Goal: Transaction & Acquisition: Purchase product/service

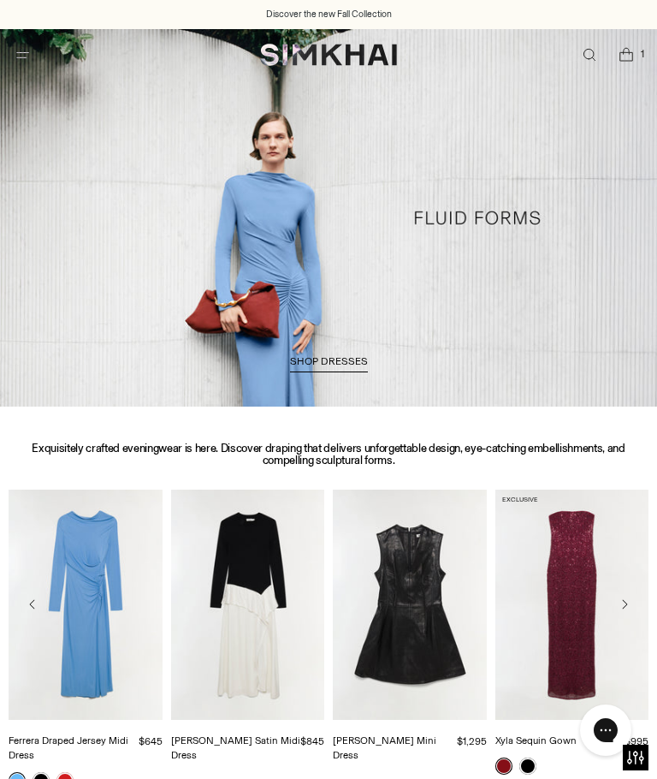
click at [26, 62] on span "Open menu modal" at bounding box center [23, 55] width 18 height 18
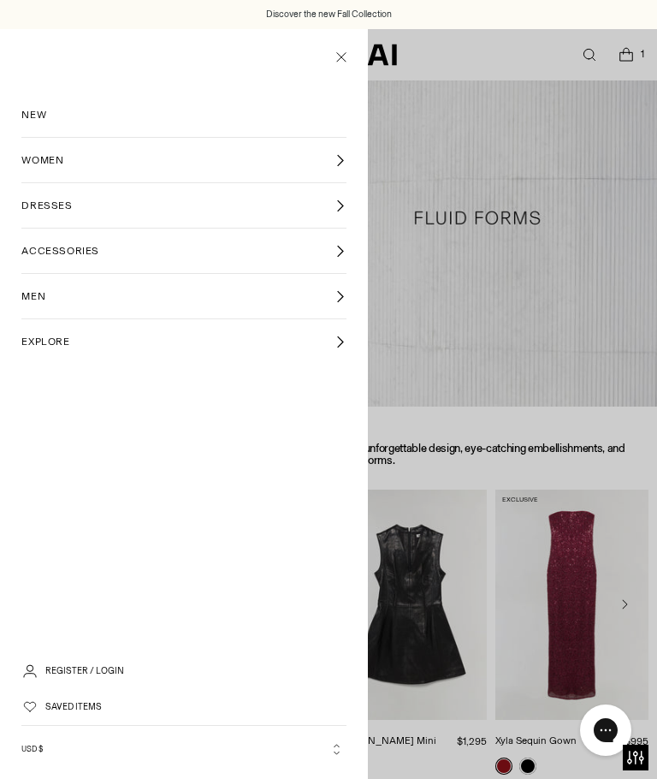
click at [313, 173] on link "WOMEN" at bounding box center [183, 160] width 324 height 44
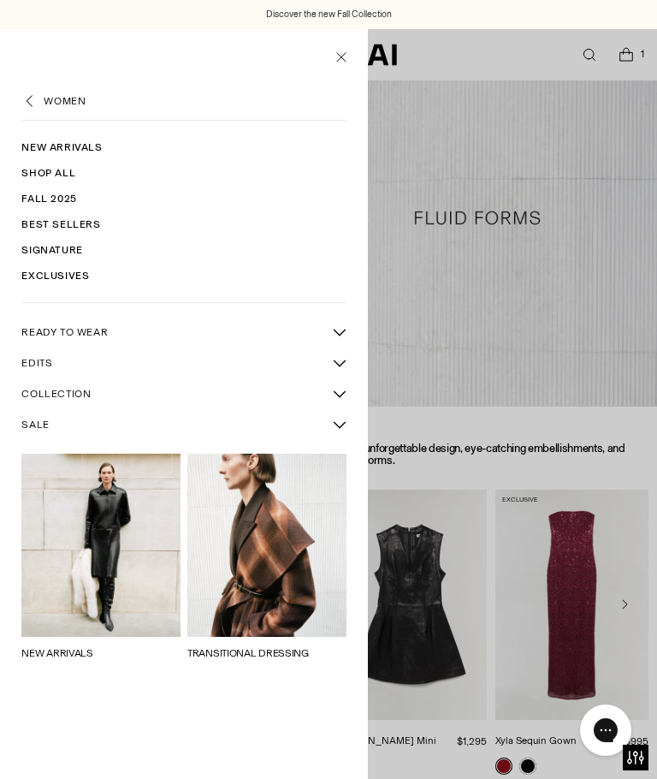
click at [35, 435] on link "SALE" at bounding box center [172, 424] width 302 height 29
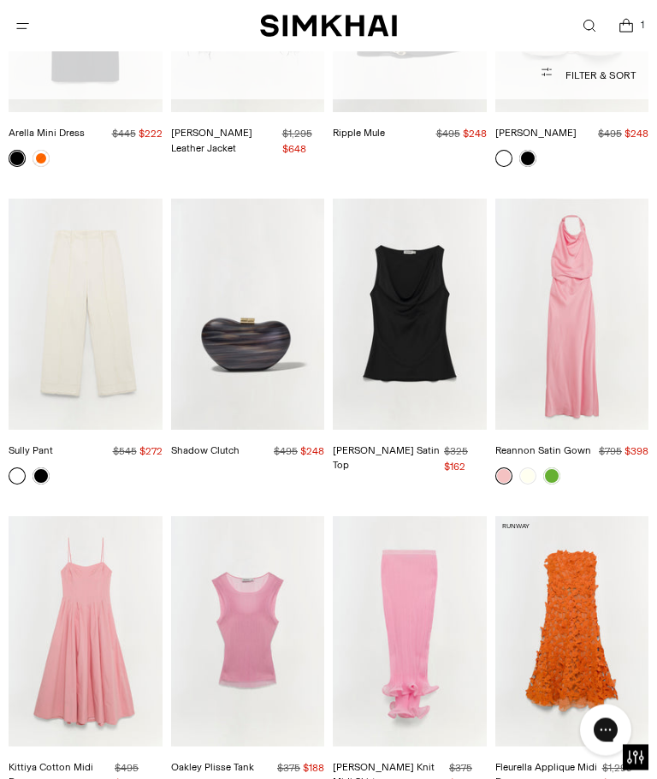
scroll to position [5588, 0]
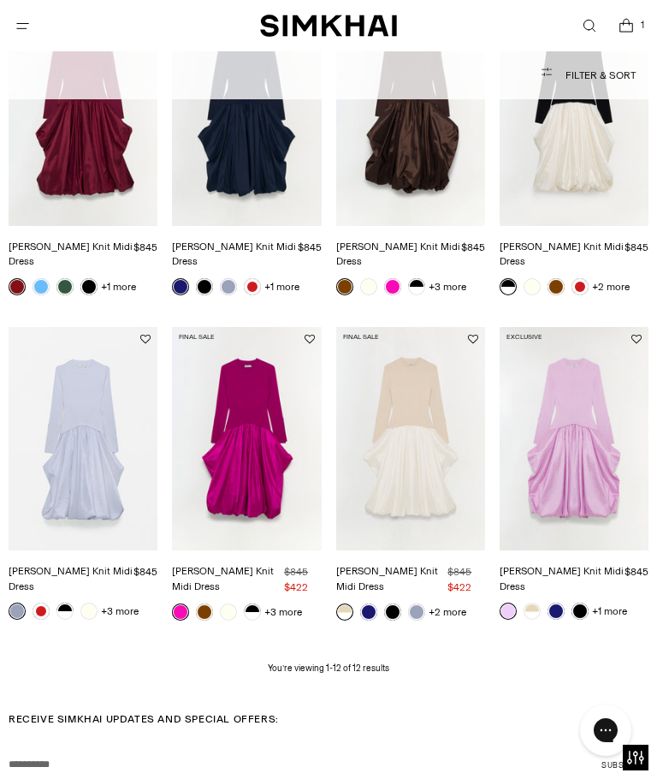
click at [231, 498] on img "Kenlie Taffeta Knit Midi Dress" at bounding box center [246, 438] width 149 height 223
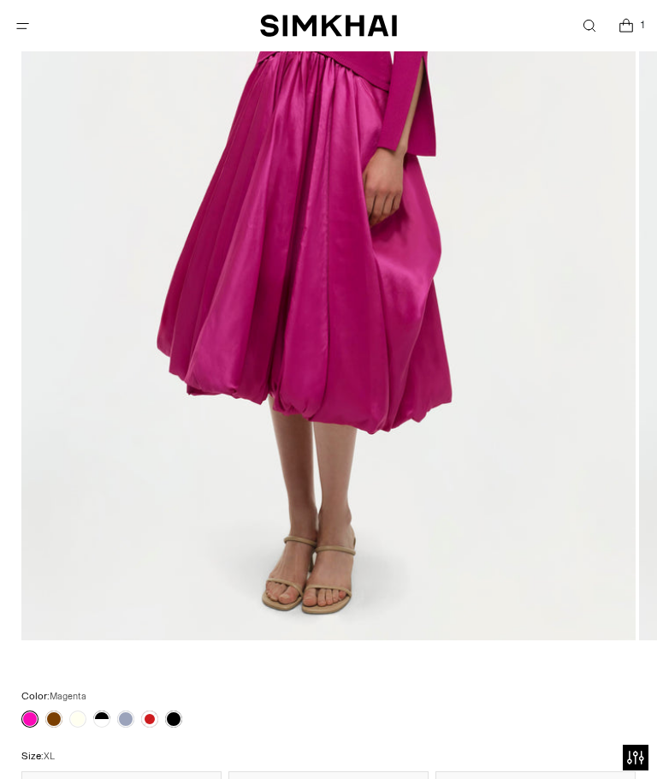
scroll to position [545, 0]
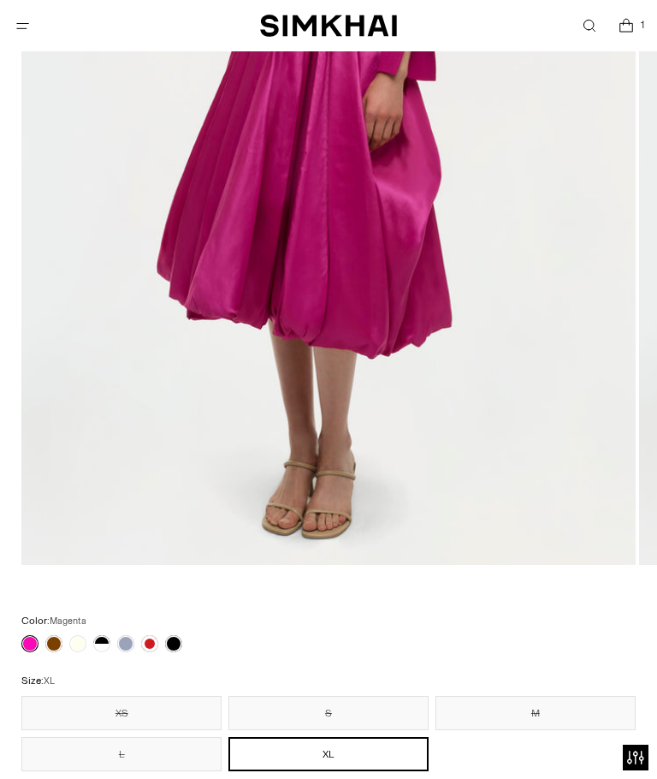
click at [56, 642] on link at bounding box center [53, 643] width 17 height 17
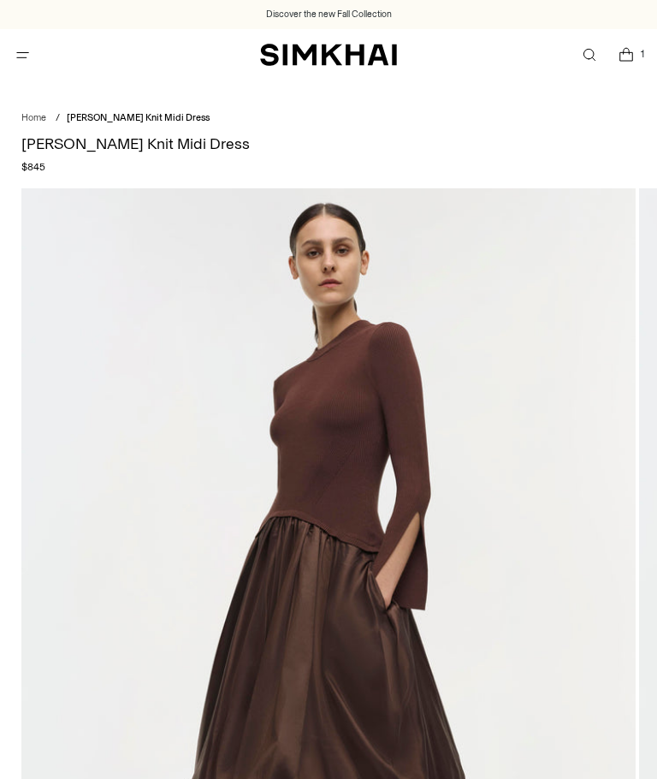
scroll to position [342, 0]
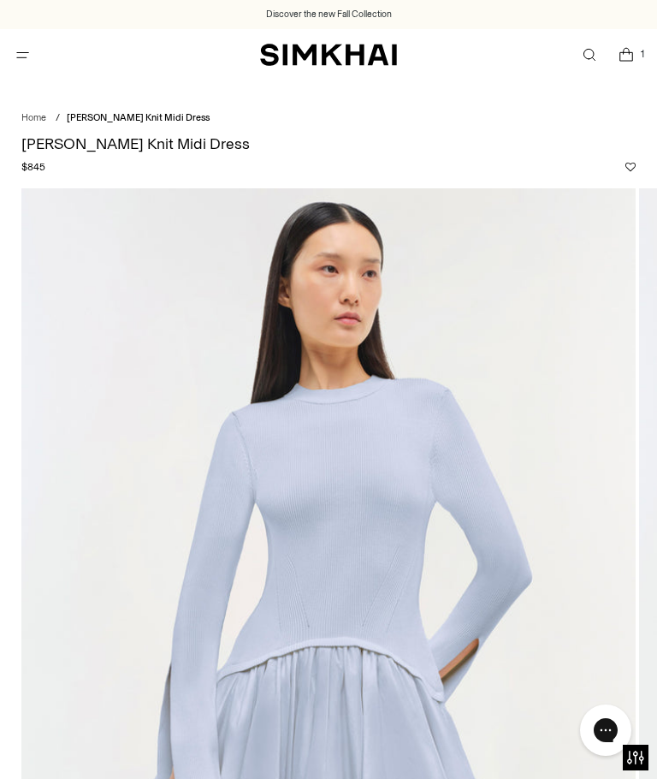
click at [593, 58] on link "Open search modal" at bounding box center [589, 55] width 35 height 35
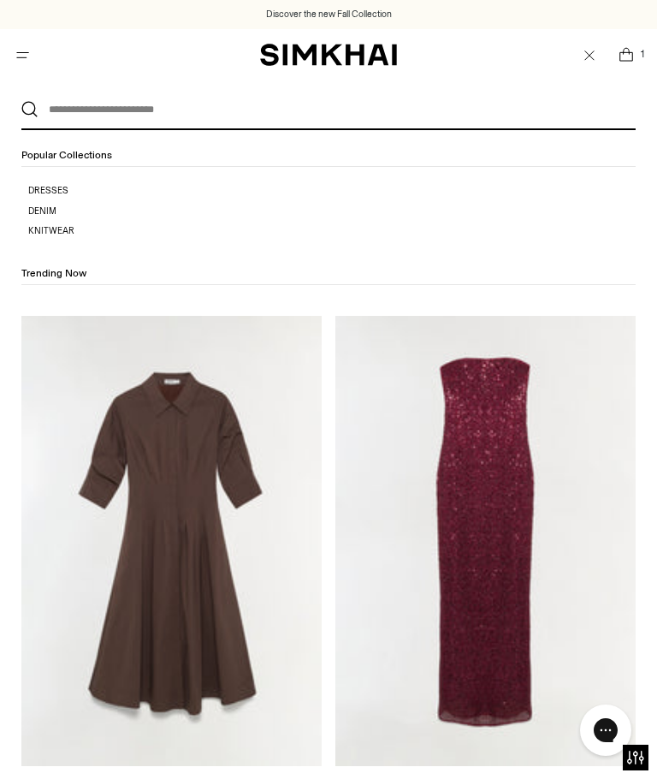
click at [104, 113] on input "text" at bounding box center [325, 110] width 572 height 38
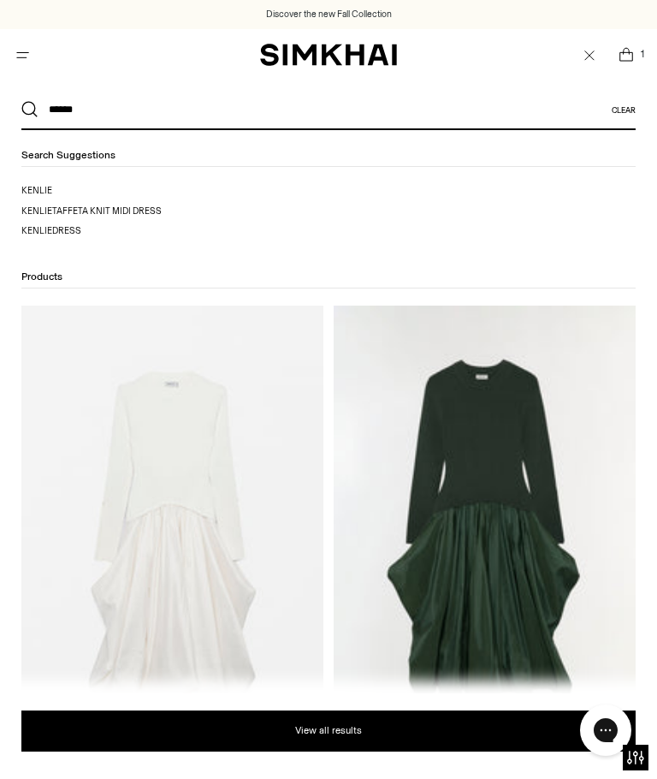
type input "******"
click at [36, 193] on mark "kenlie" at bounding box center [36, 190] width 31 height 11
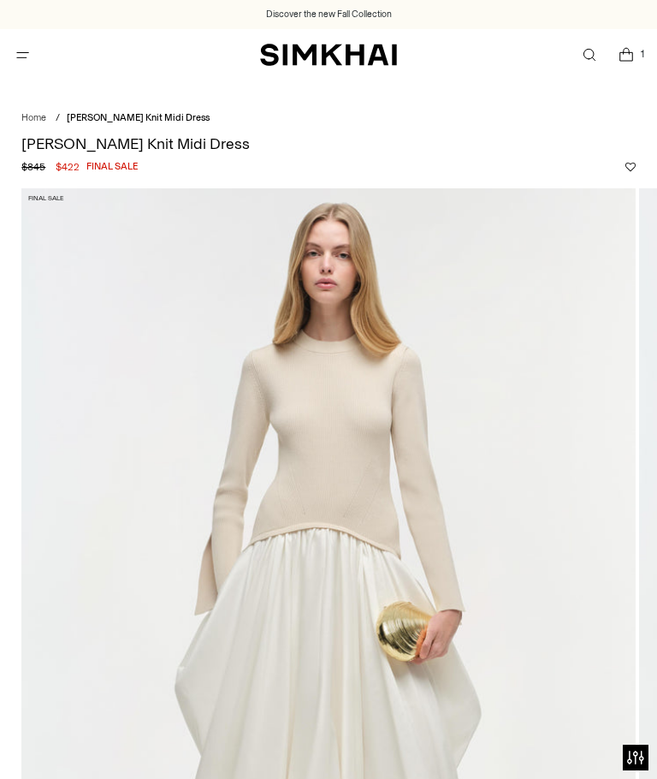
scroll to position [614, 0]
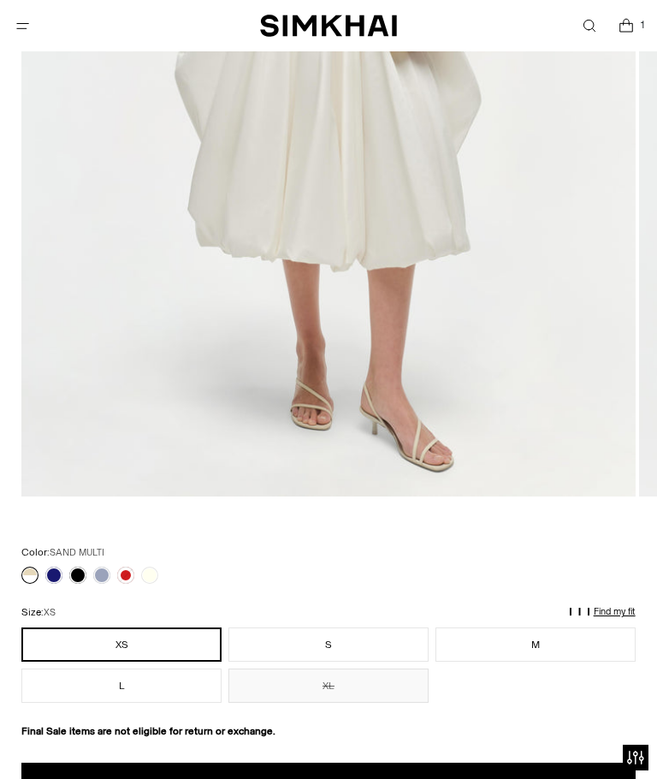
click at [56, 575] on link at bounding box center [53, 574] width 17 height 17
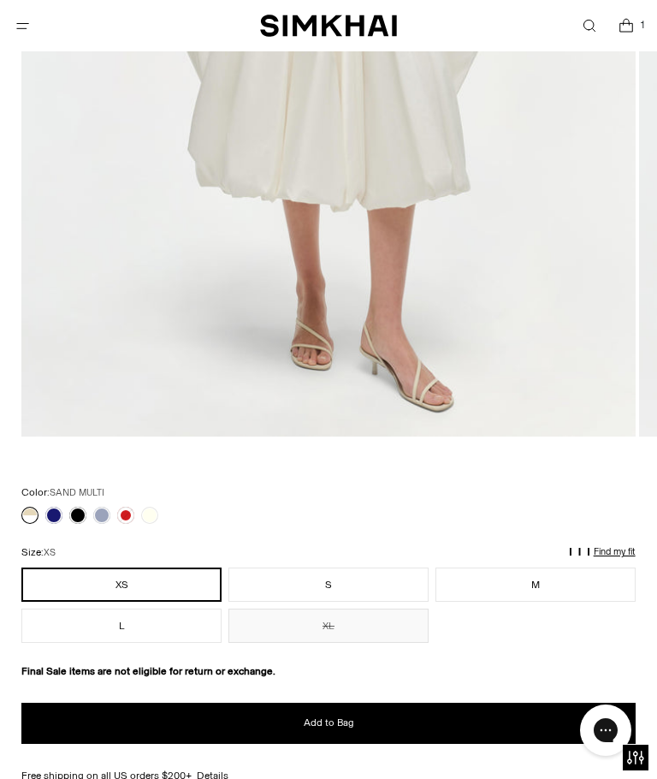
scroll to position [0, 0]
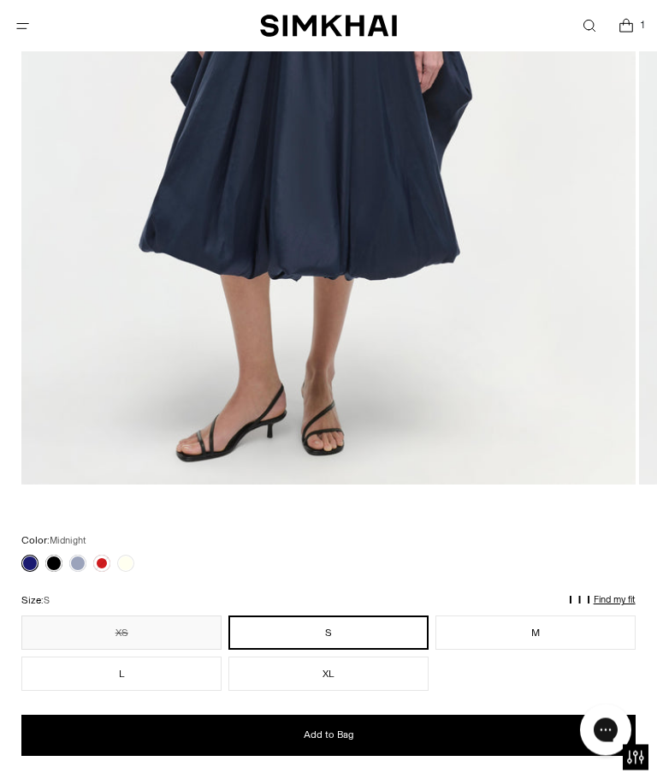
scroll to position [625, 0]
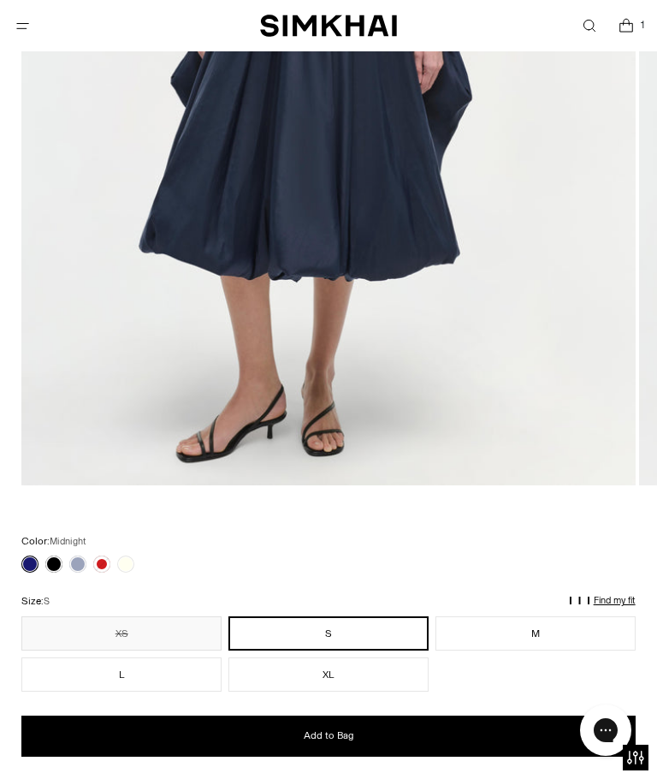
click at [104, 566] on link at bounding box center [101, 563] width 17 height 17
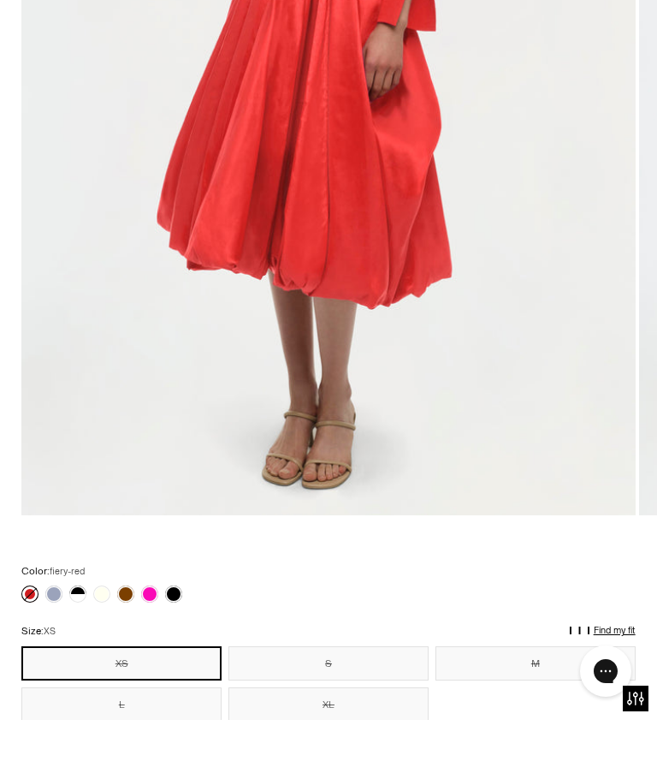
scroll to position [596, 0]
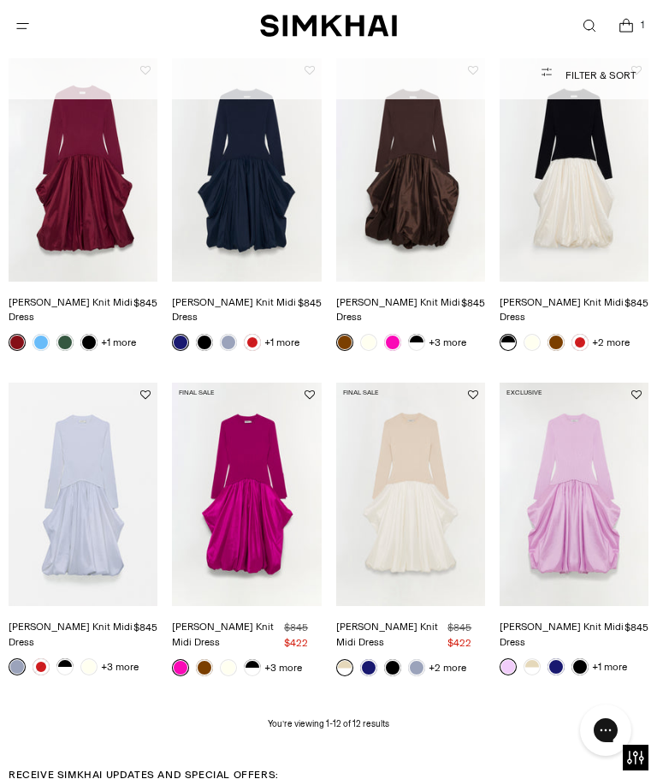
click at [254, 511] on img "Kenlie Taffeta Knit Midi Dress" at bounding box center [246, 493] width 149 height 223
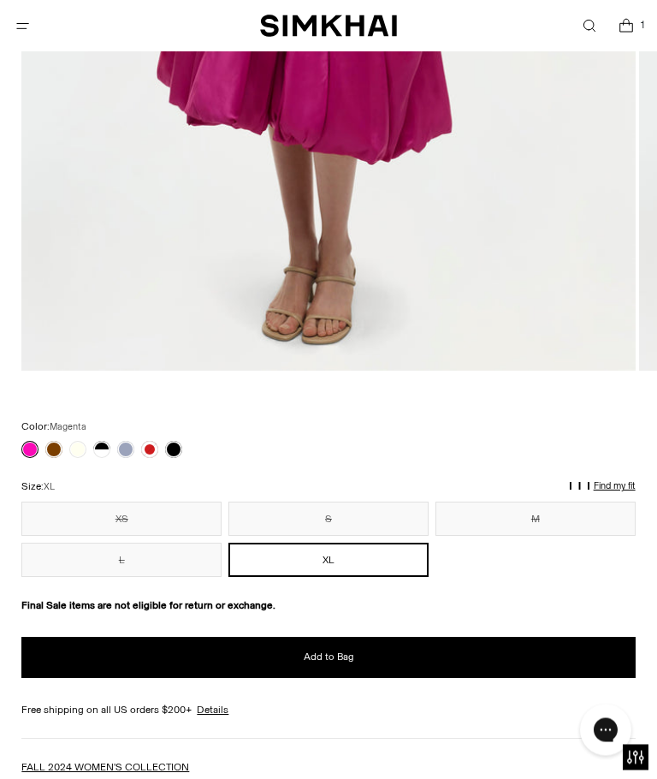
scroll to position [741, 0]
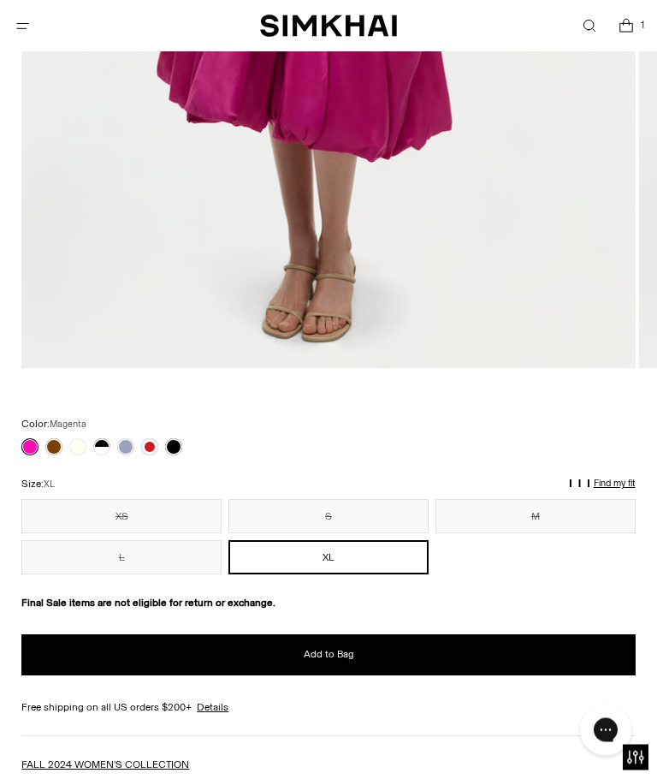
click at [539, 662] on button "Add to Bag" at bounding box center [328, 655] width 614 height 41
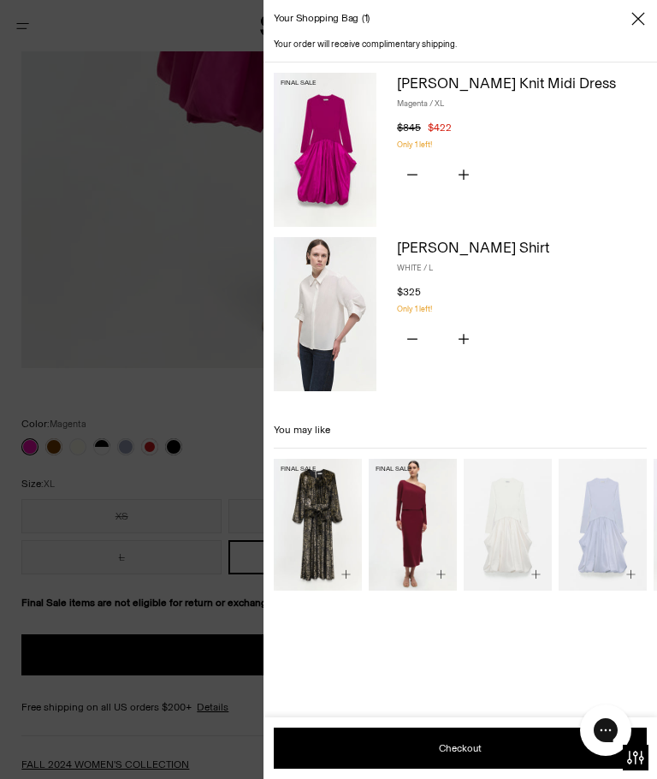
click at [634, 29] on icon "Close" at bounding box center [631, 25] width 13 height 13
click at [634, 23] on icon "Close" at bounding box center [631, 25] width 13 height 13
click at [642, 18] on icon "Close" at bounding box center [638, 18] width 14 height 17
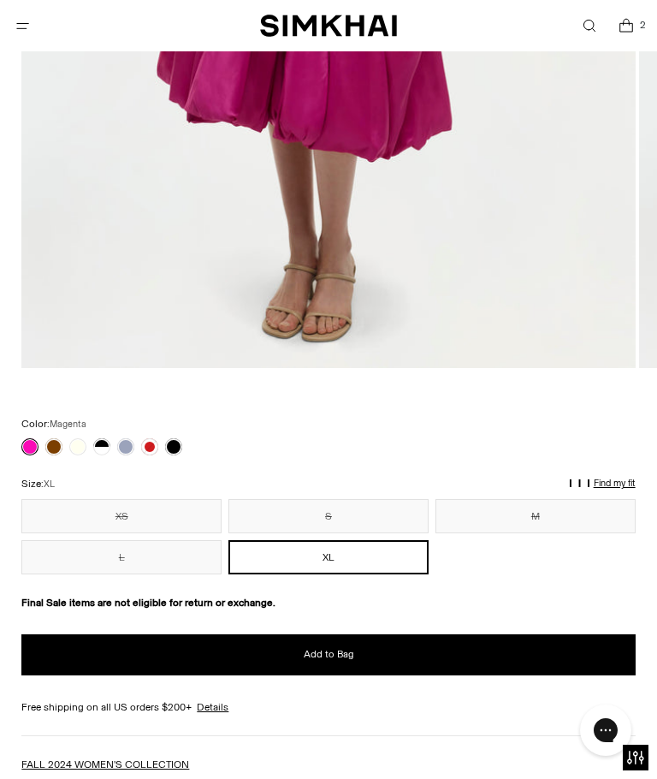
scroll to position [0, 0]
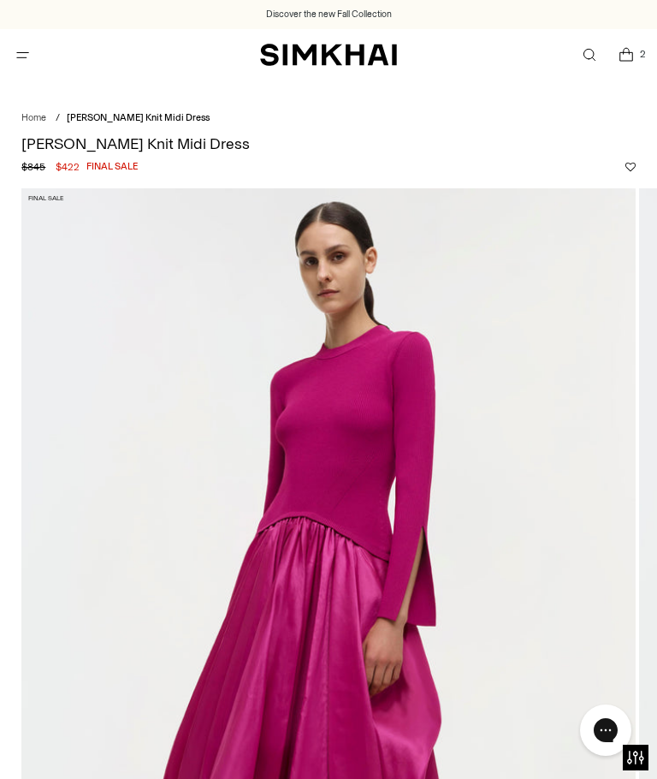
click at [31, 65] on span "Open menu modal" at bounding box center [23, 55] width 28 height 28
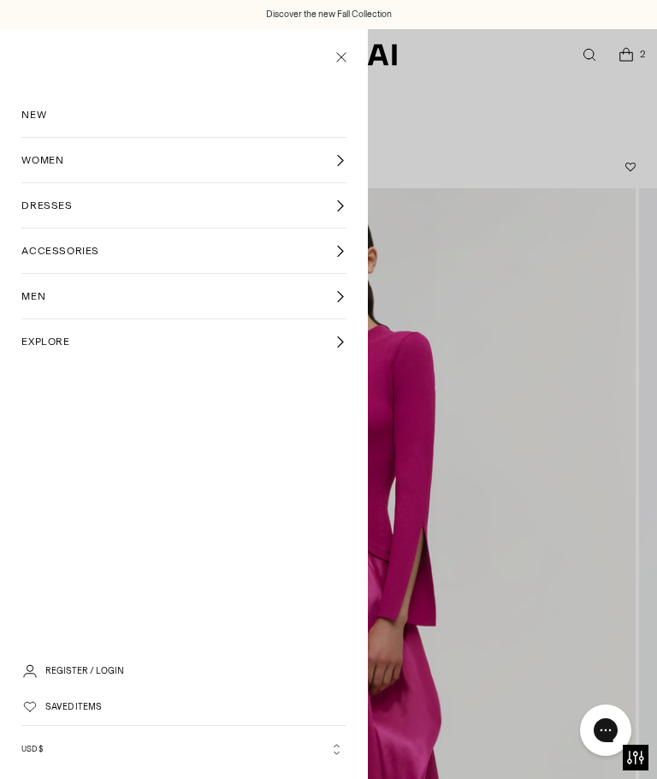
click at [56, 216] on link "DRESSES" at bounding box center [183, 205] width 324 height 44
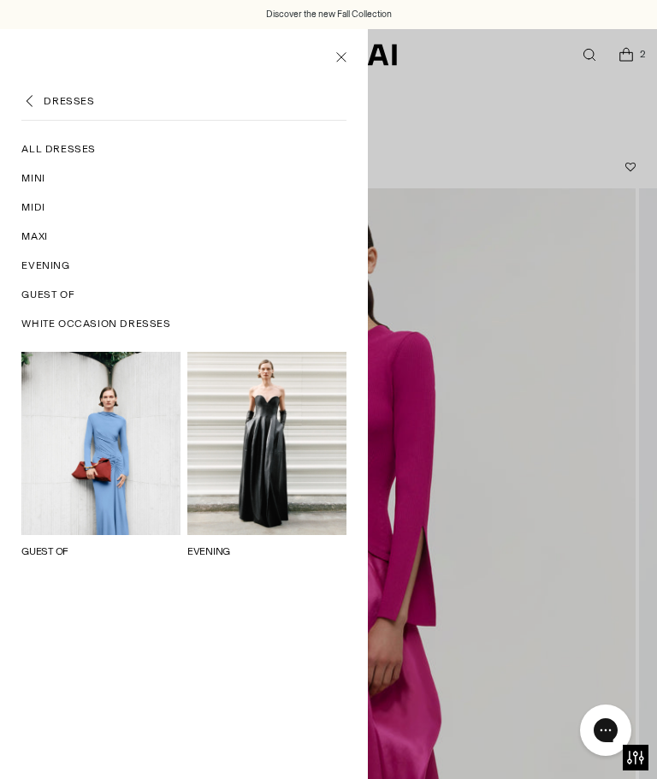
click at [72, 151] on span "All Dresses" at bounding box center [58, 148] width 74 height 15
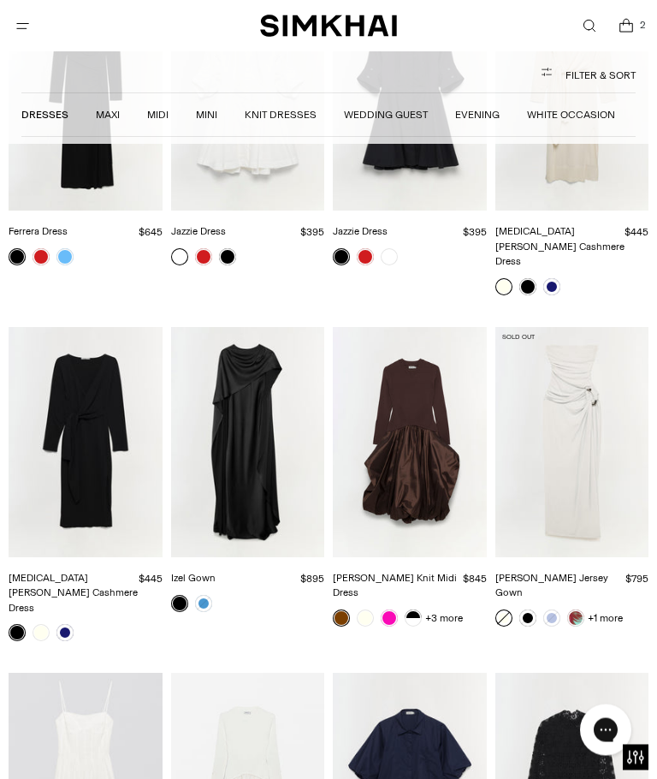
scroll to position [11095, 0]
click at [394, 609] on link at bounding box center [389, 617] width 17 height 17
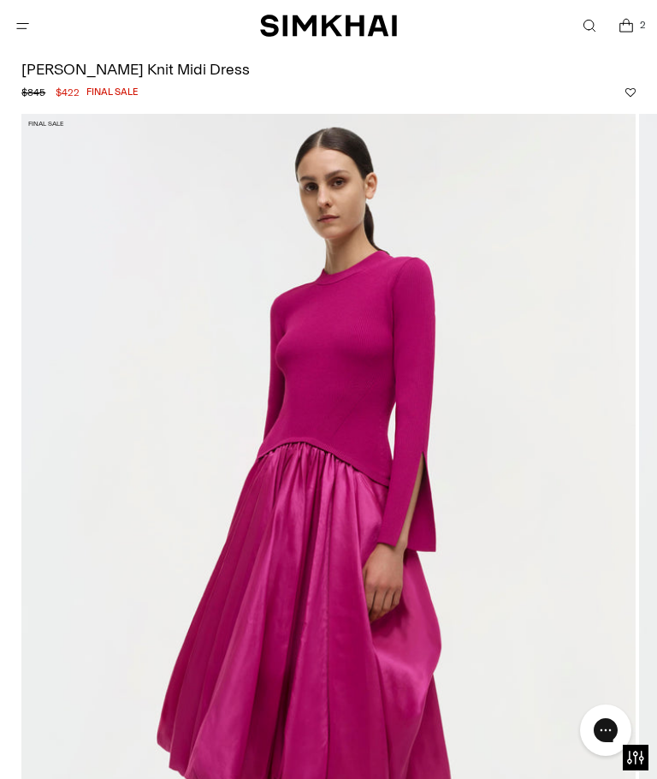
click at [590, 20] on icon "Open search modal" at bounding box center [589, 26] width 18 height 14
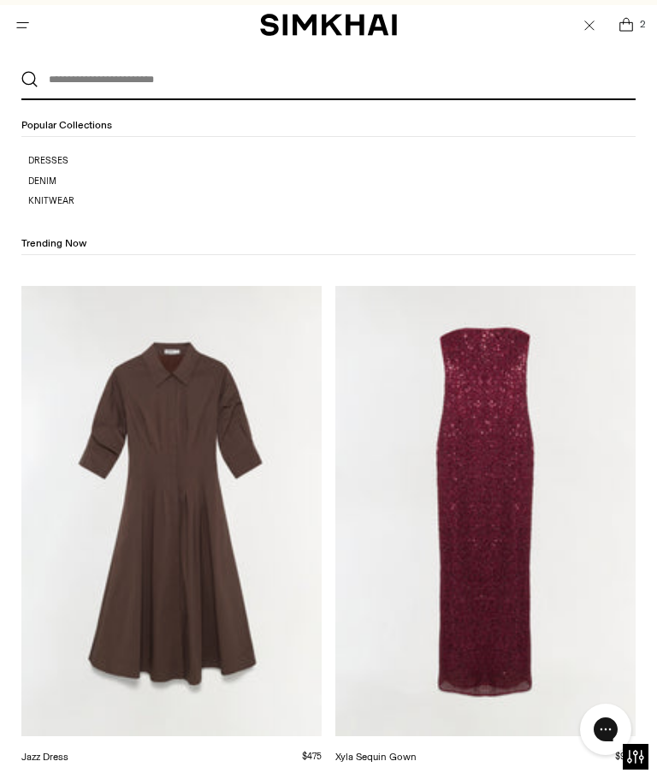
click at [480, 66] on input "text" at bounding box center [325, 81] width 572 height 38
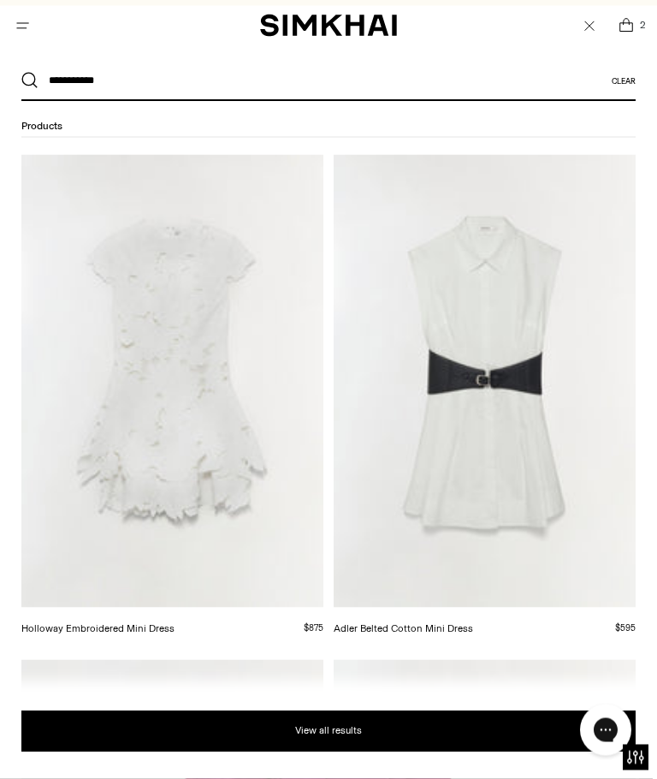
type input "**********"
click at [30, 80] on button "Search" at bounding box center [29, 80] width 17 height 17
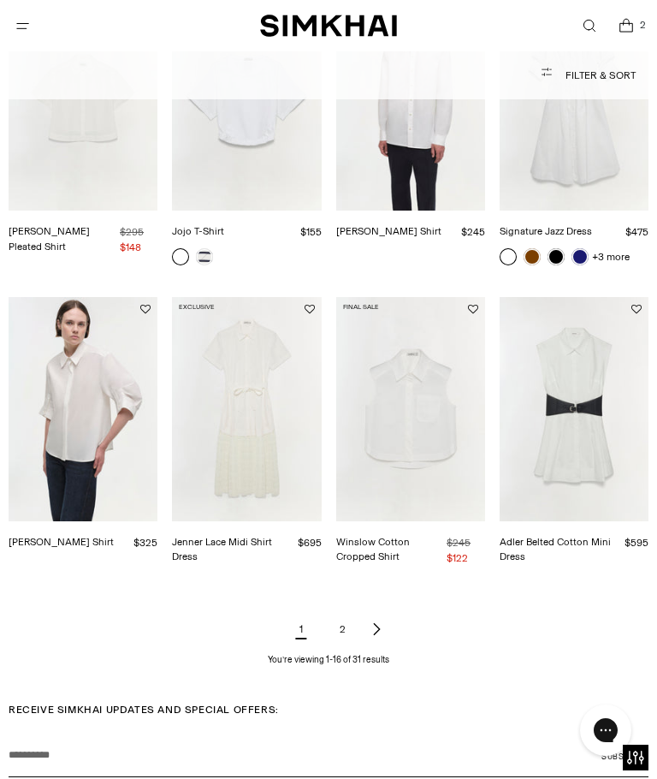
scroll to position [949, 0]
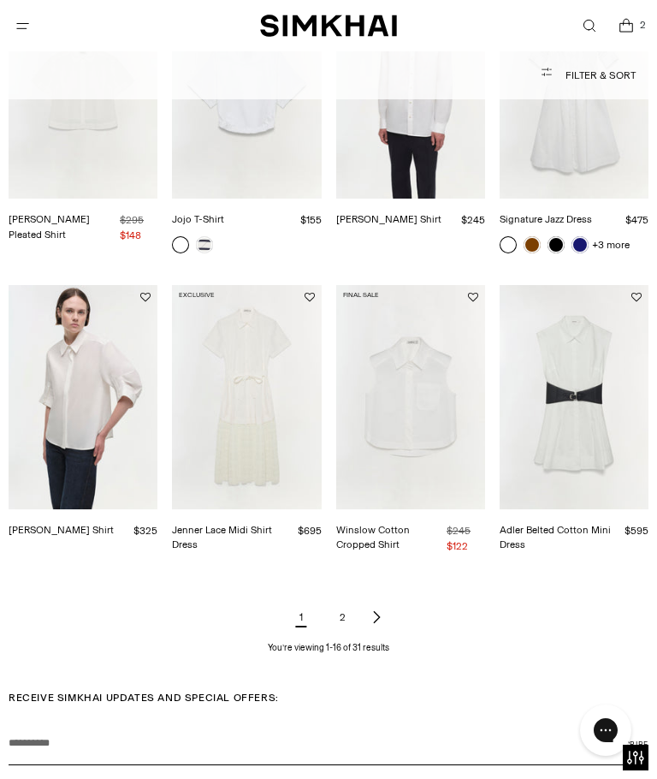
click at [349, 622] on link "2" at bounding box center [342, 617] width 34 height 34
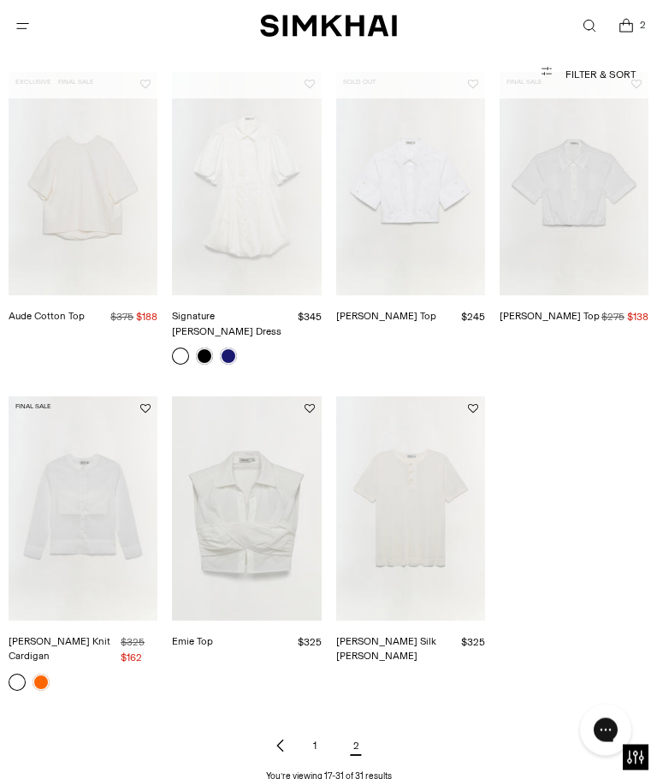
scroll to position [869, 0]
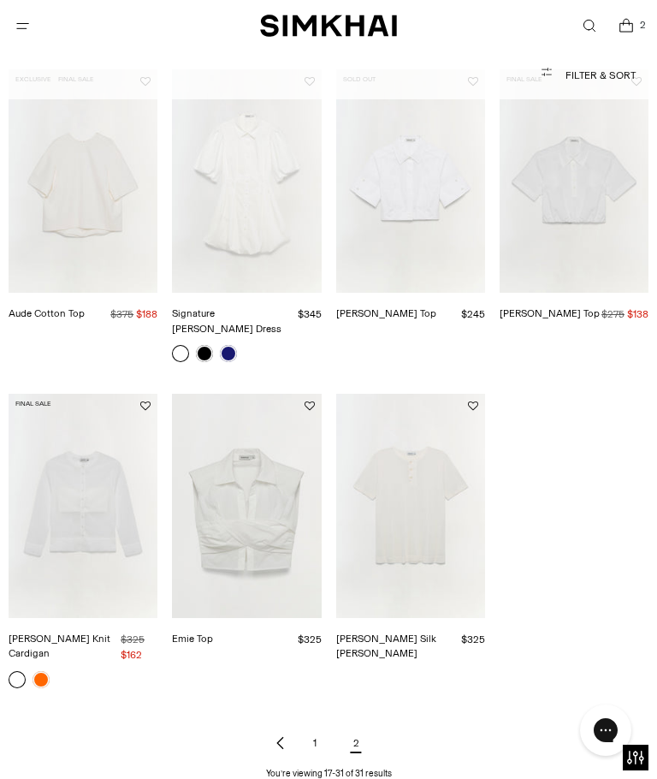
click at [317, 726] on link "1" at bounding box center [315, 743] width 34 height 34
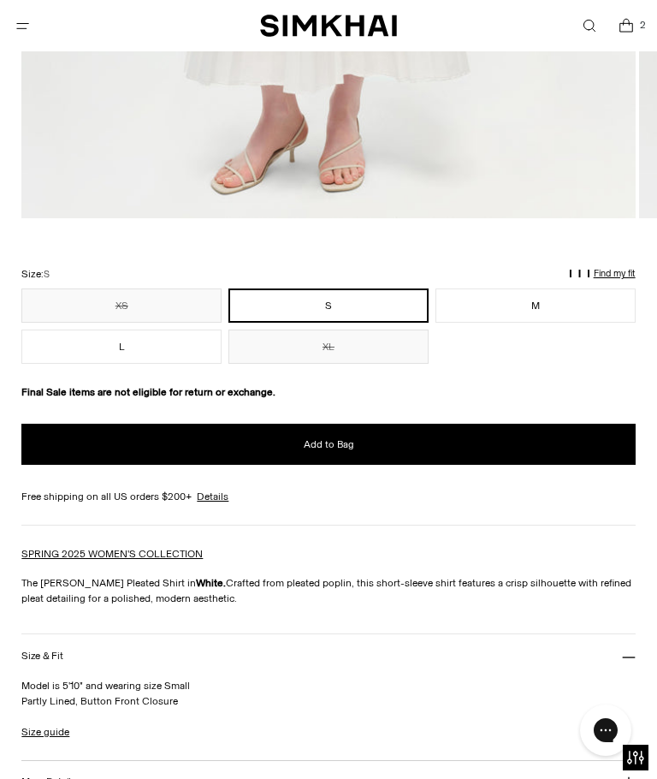
click at [68, 560] on link "SPRING 2025 WOMEN'S COLLECTION" at bounding box center [111, 554] width 181 height 12
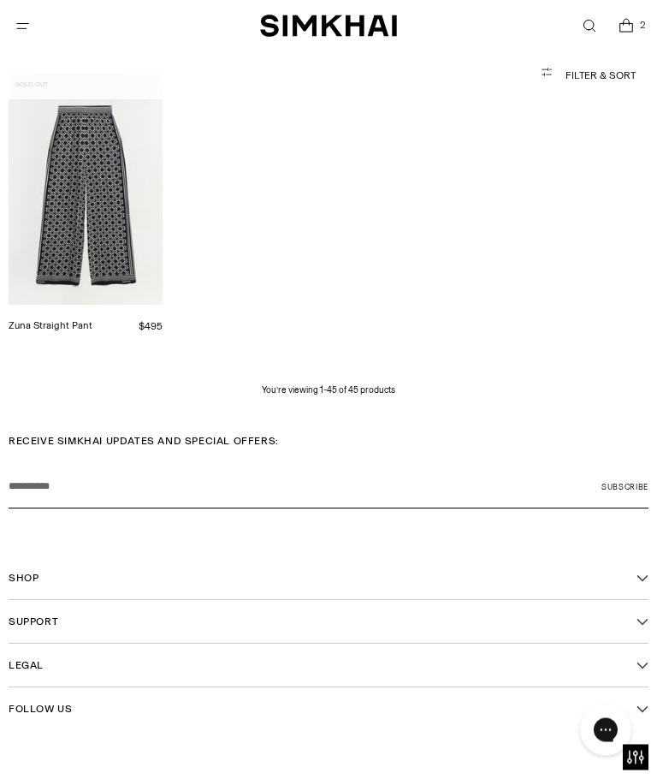
scroll to position [3661, 0]
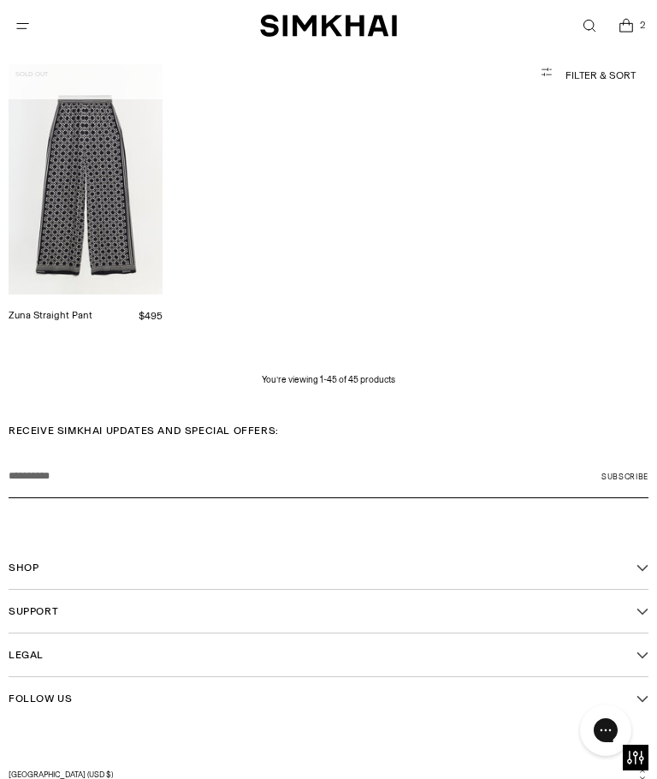
click at [24, 33] on icon "Open menu modal" at bounding box center [23, 26] width 18 height 14
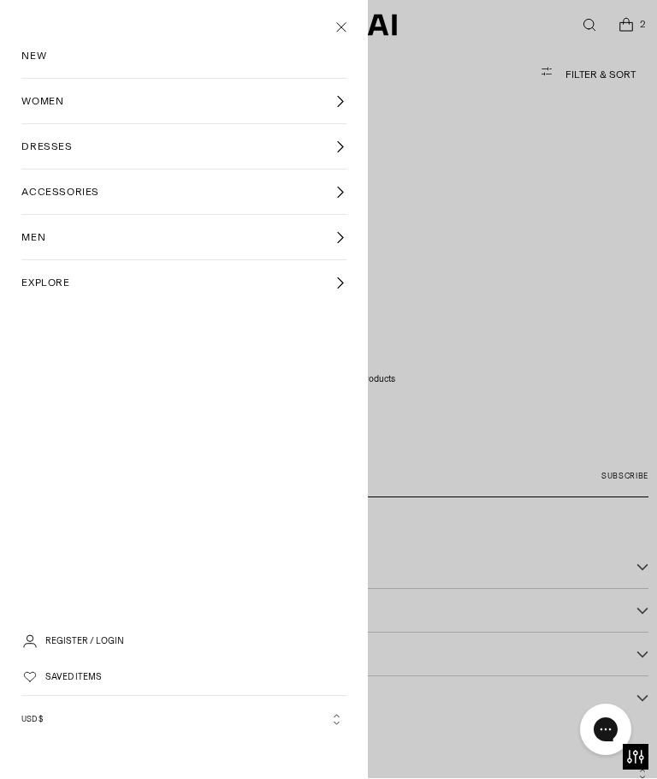
click at [56, 109] on link "WOMEN" at bounding box center [183, 102] width 324 height 44
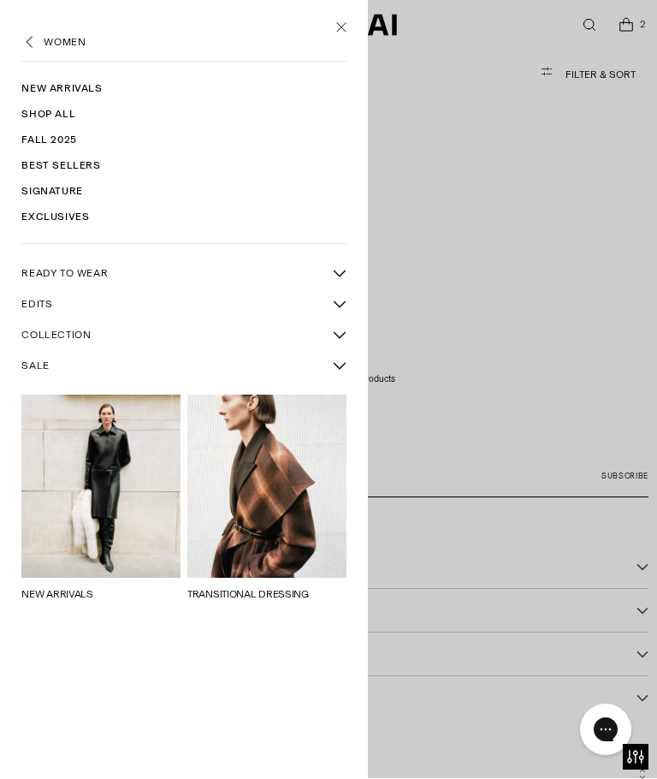
click at [39, 365] on span "SALE" at bounding box center [34, 366] width 27 height 15
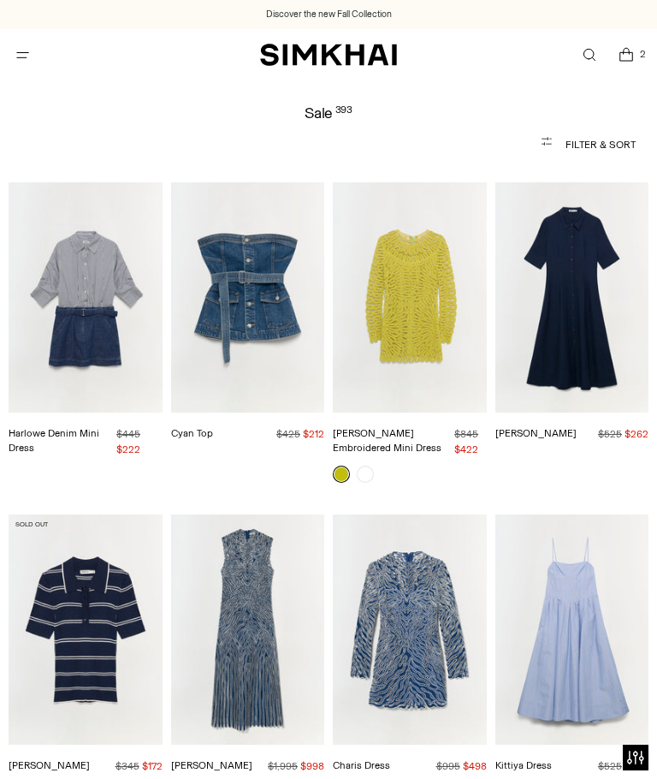
click at [602, 143] on button "Filter & Sort" at bounding box center [328, 144] width 614 height 34
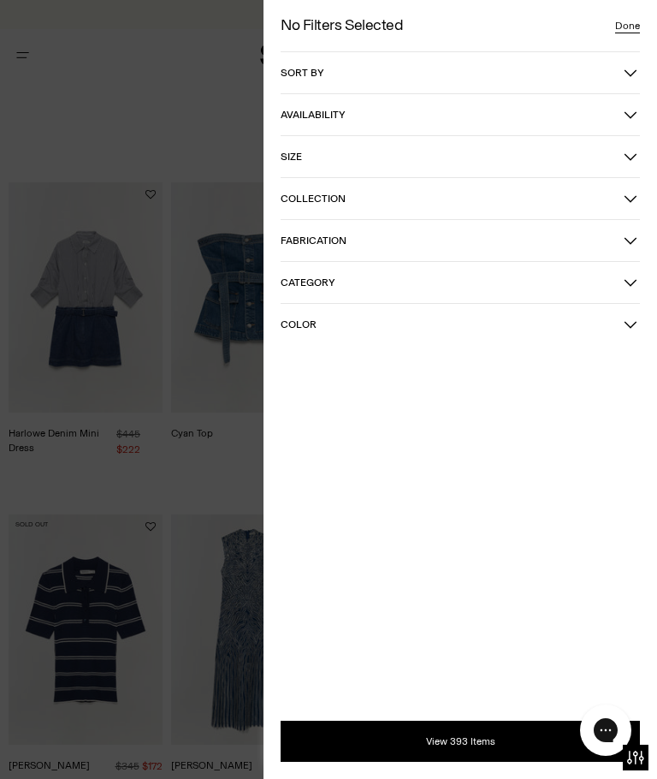
click at [628, 157] on icon "button" at bounding box center [631, 157] width 12 height 6
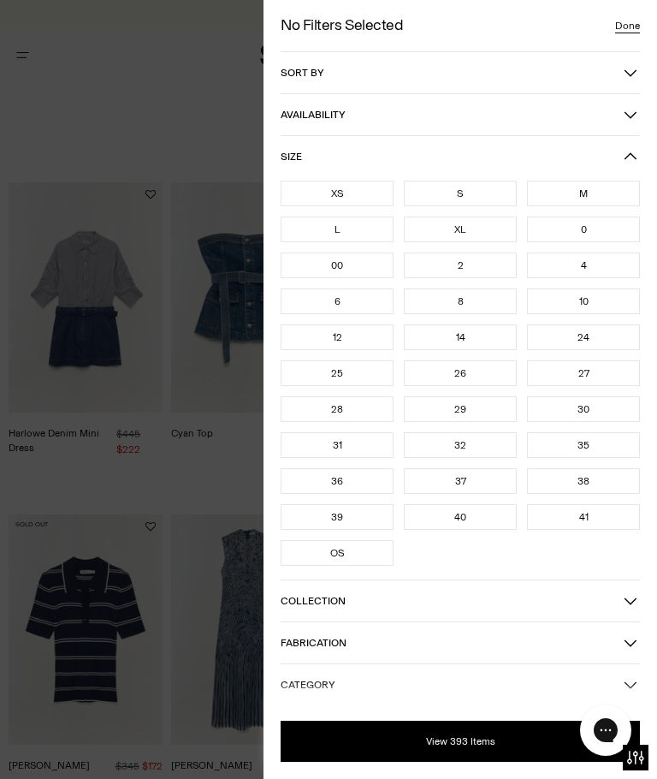
click at [342, 228] on div "L" at bounding box center [337, 229] width 113 height 26
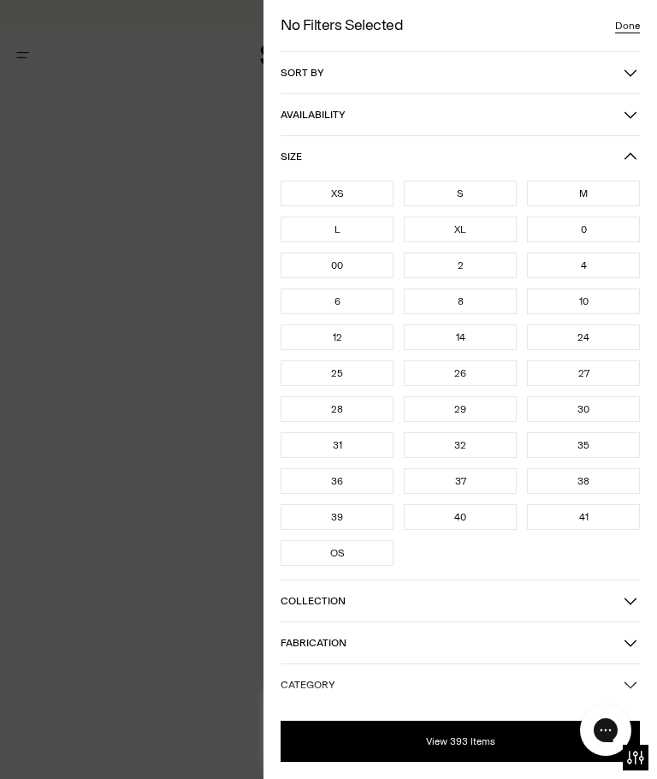
click at [473, 227] on div "XL" at bounding box center [460, 229] width 113 height 26
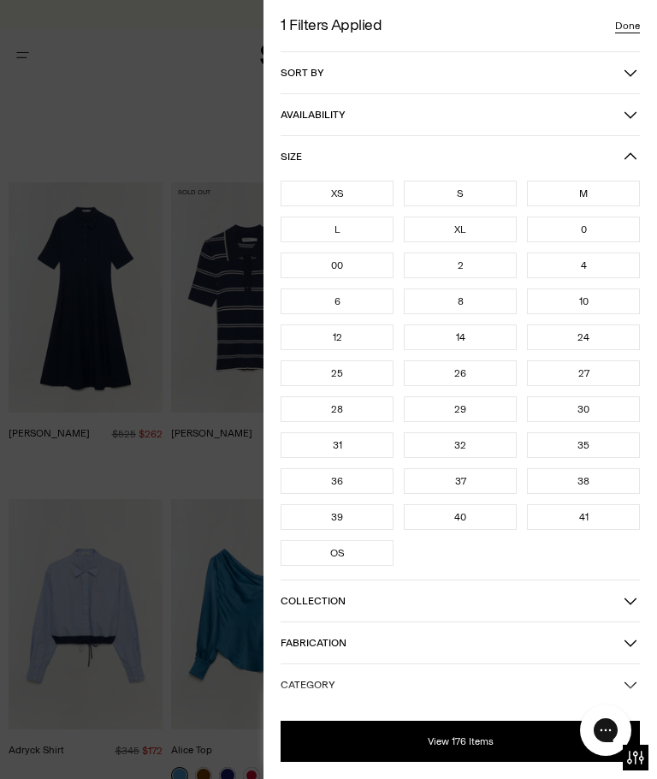
scroll to position [93, 0]
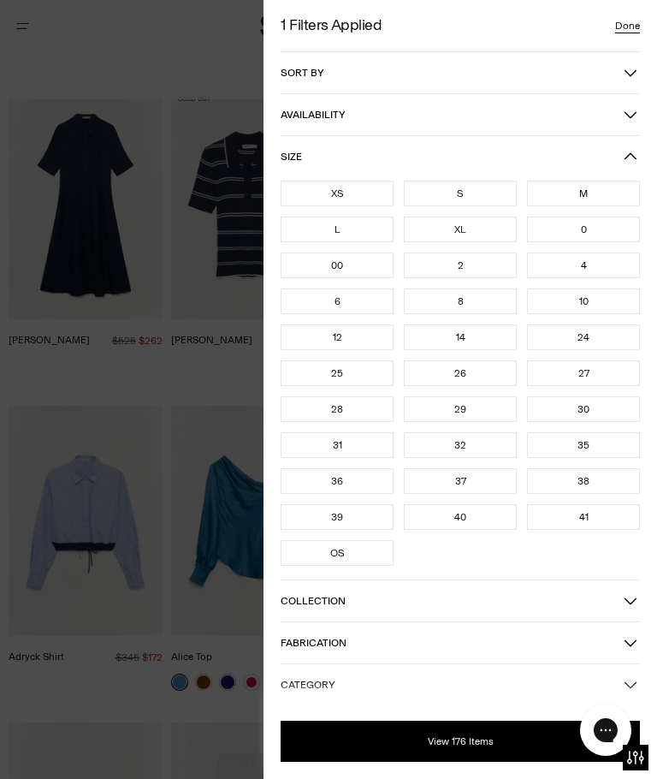
click at [458, 346] on div "14" at bounding box center [460, 337] width 113 height 26
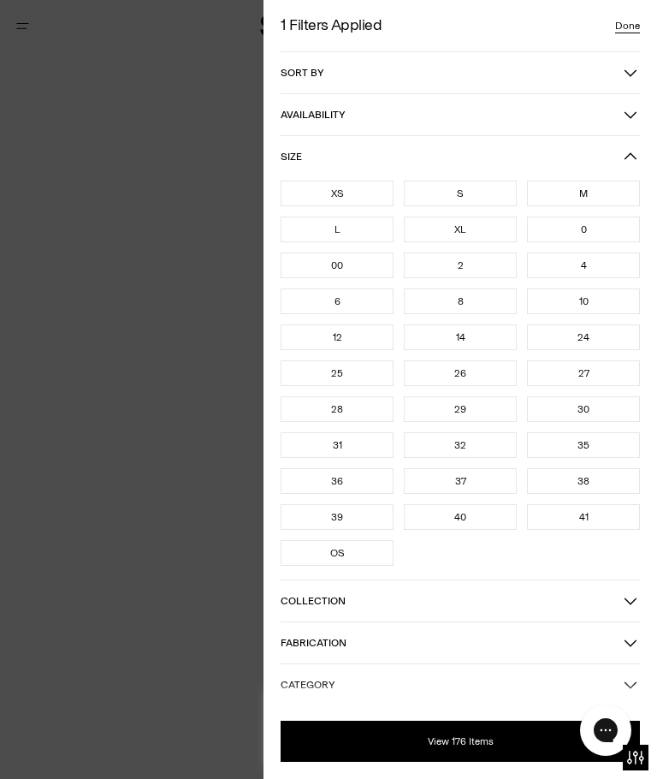
click at [476, 228] on div "XL" at bounding box center [460, 229] width 113 height 26
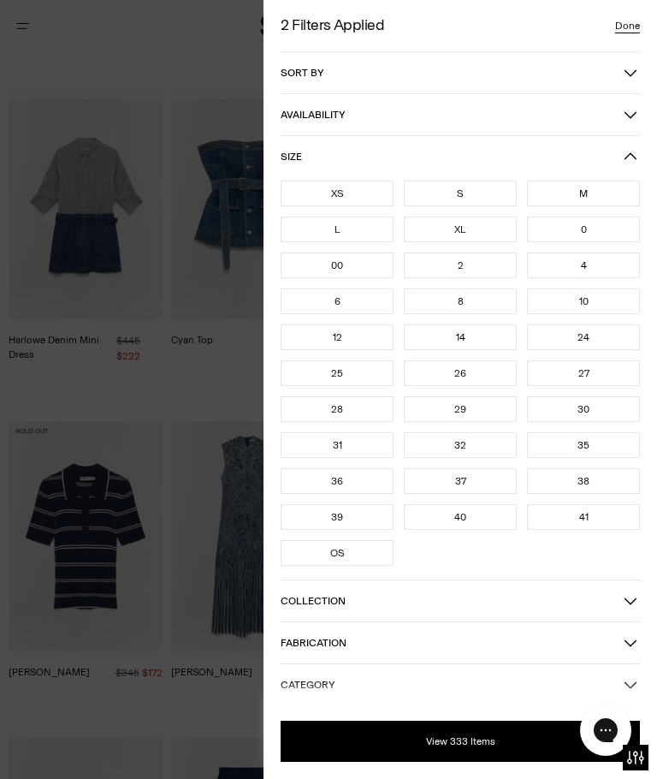
click at [526, 738] on button "View 333 Items" at bounding box center [460, 740] width 359 height 41
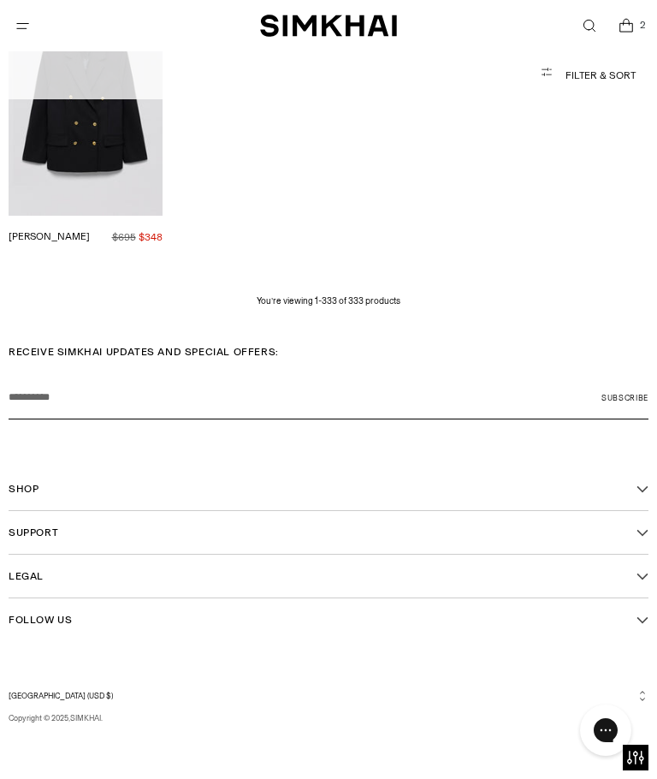
scroll to position [26556, 0]
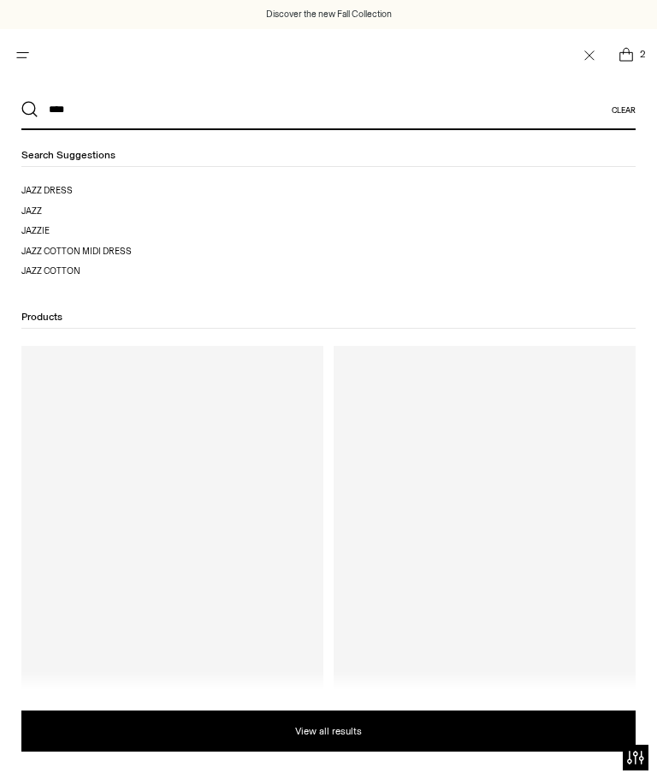
type input "****"
click at [30, 110] on button "Search" at bounding box center [29, 109] width 17 height 17
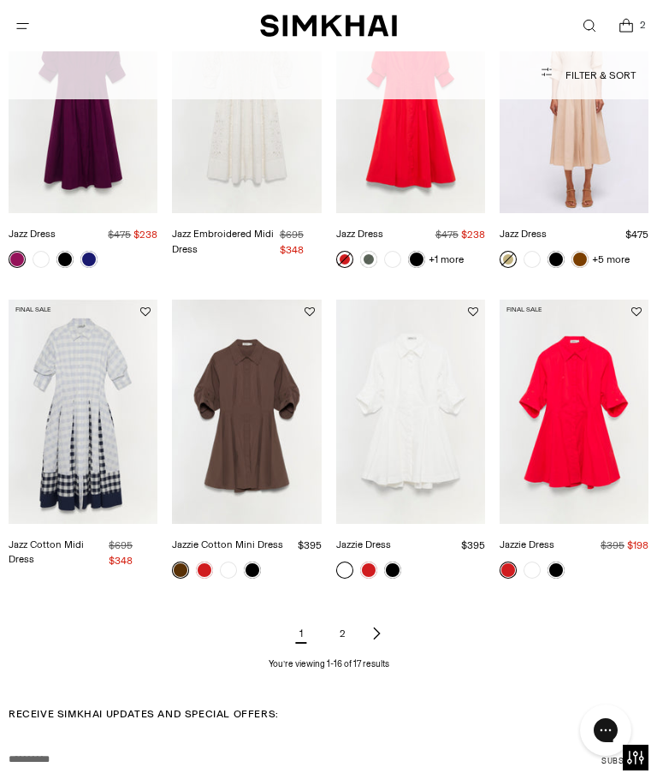
scroll to position [949, 0]
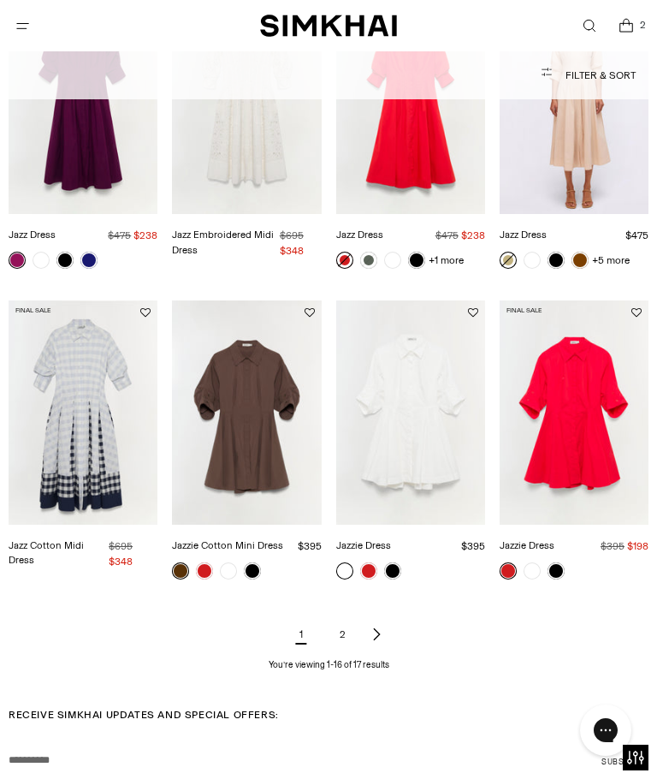
click at [74, 185] on img "Jazz Dress" at bounding box center [83, 102] width 149 height 223
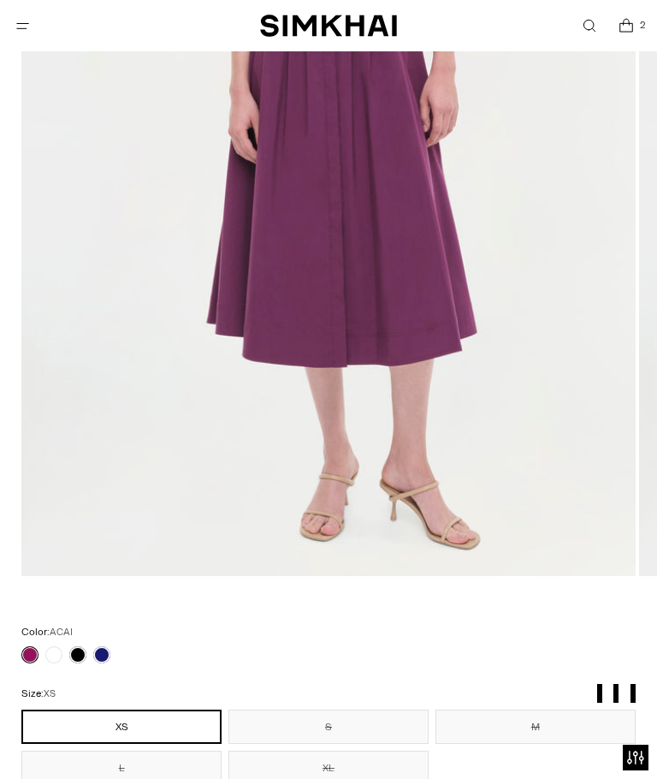
click at [101, 659] on link at bounding box center [101, 654] width 17 height 17
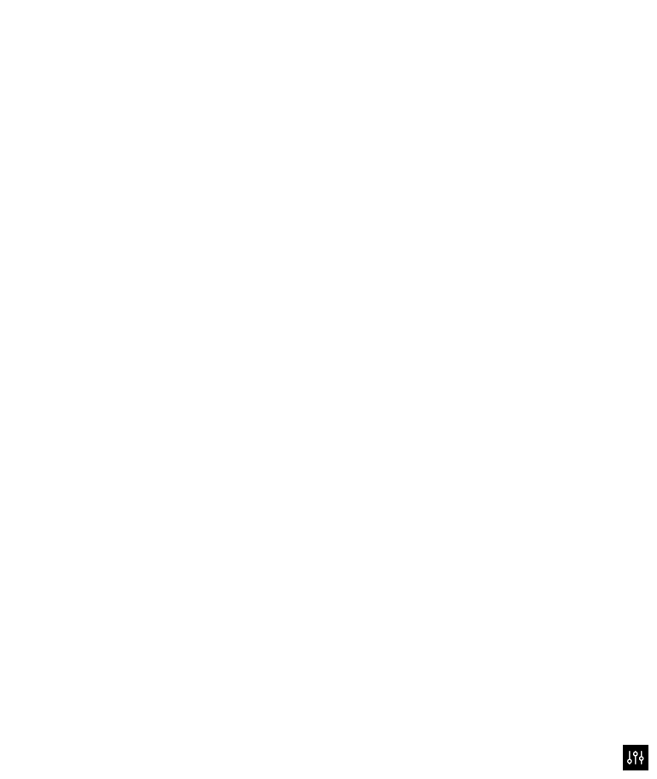
scroll to position [534, 0]
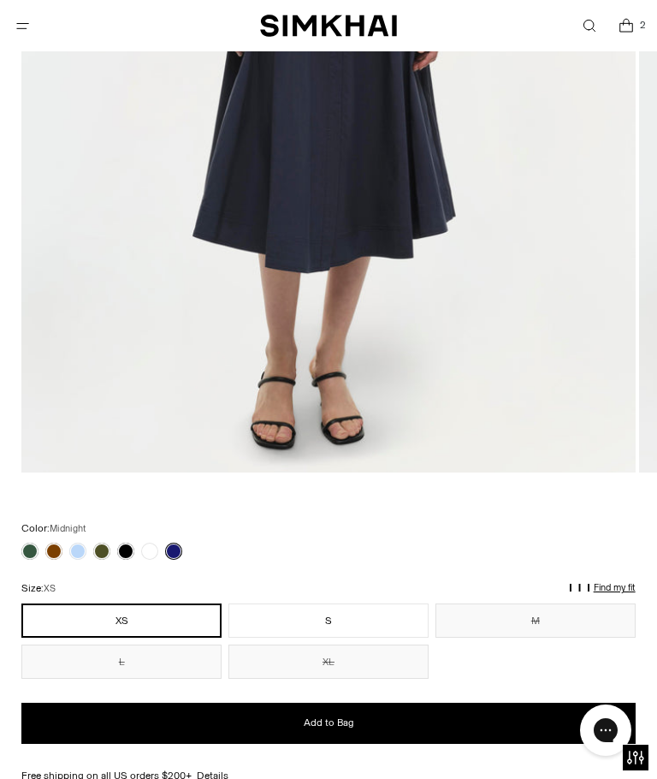
click at [76, 548] on link at bounding box center [77, 550] width 17 height 17
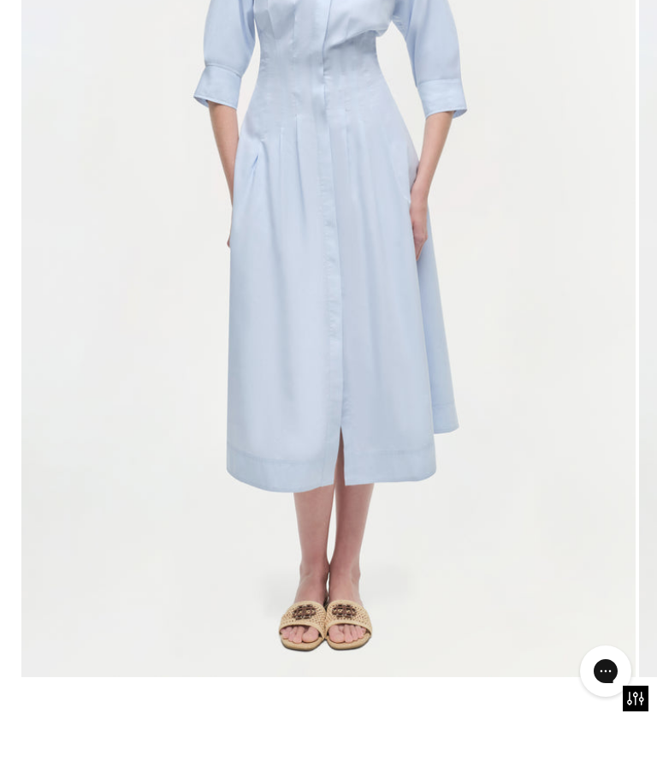
scroll to position [434, 0]
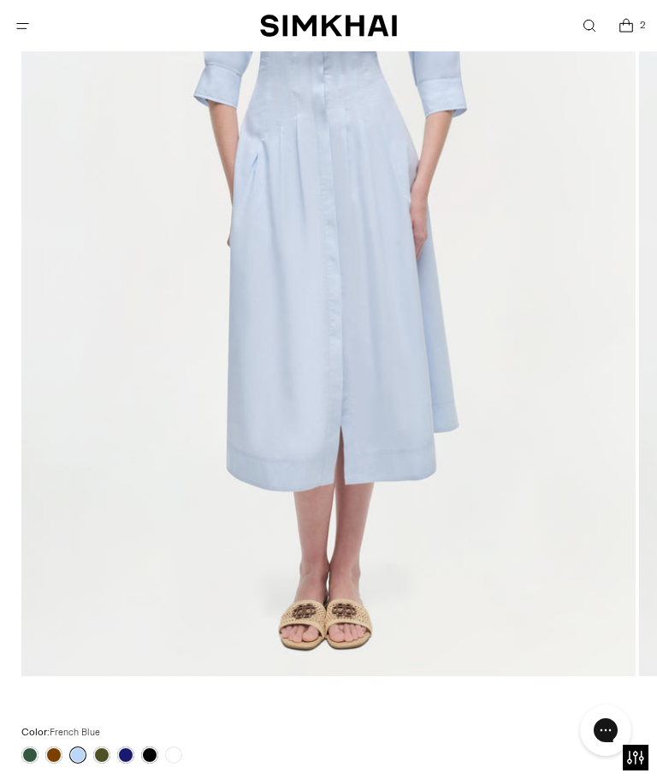
click at [582, 26] on icon "Open search modal" at bounding box center [589, 26] width 18 height 14
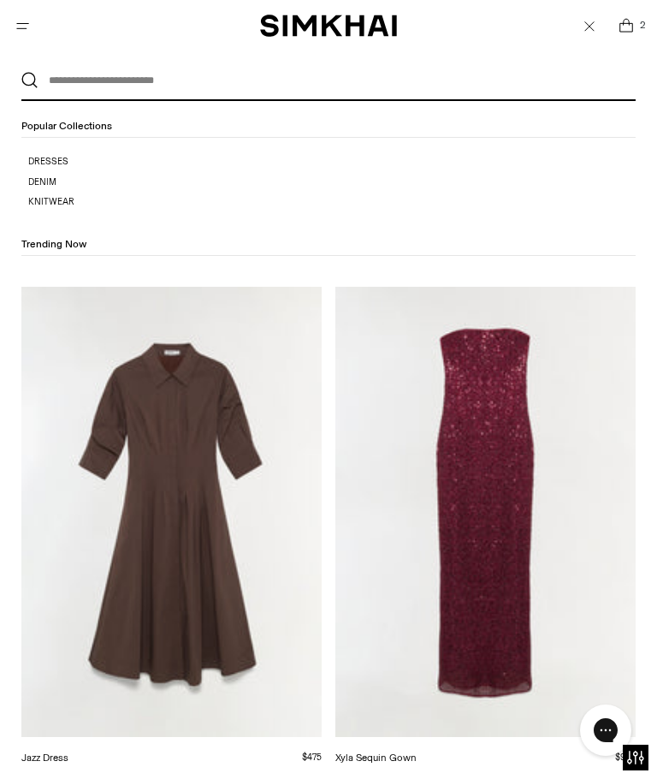
scroll to position [0, 0]
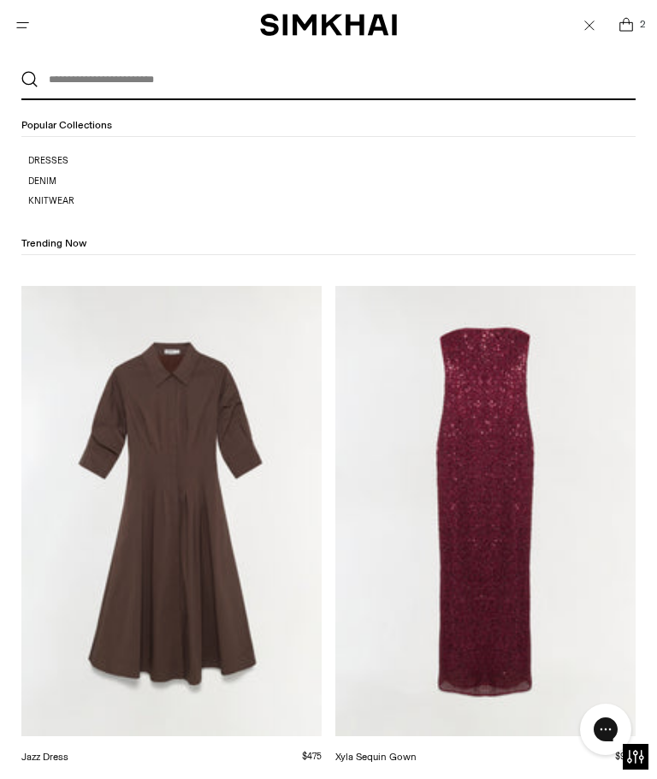
click at [524, 79] on input "text" at bounding box center [325, 81] width 572 height 38
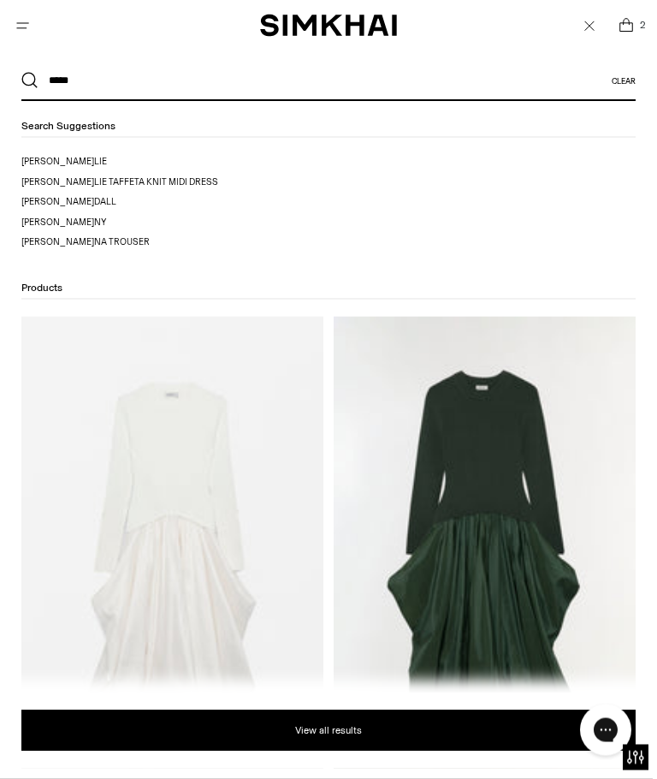
type input "*****"
click at [33, 224] on mark "[PERSON_NAME]" at bounding box center [57, 221] width 73 height 11
